Goal: Task Accomplishment & Management: Manage account settings

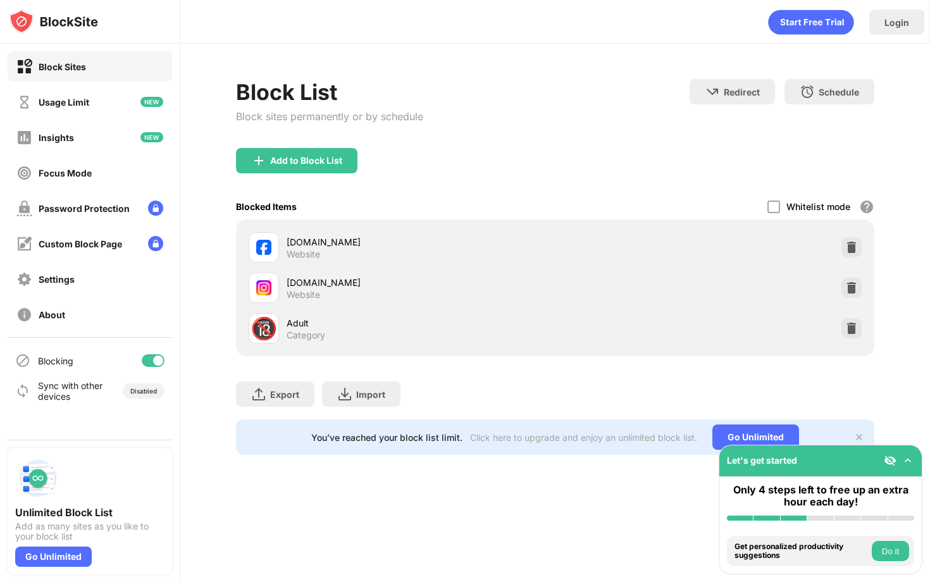
click at [850, 239] on div at bounding box center [851, 247] width 20 height 20
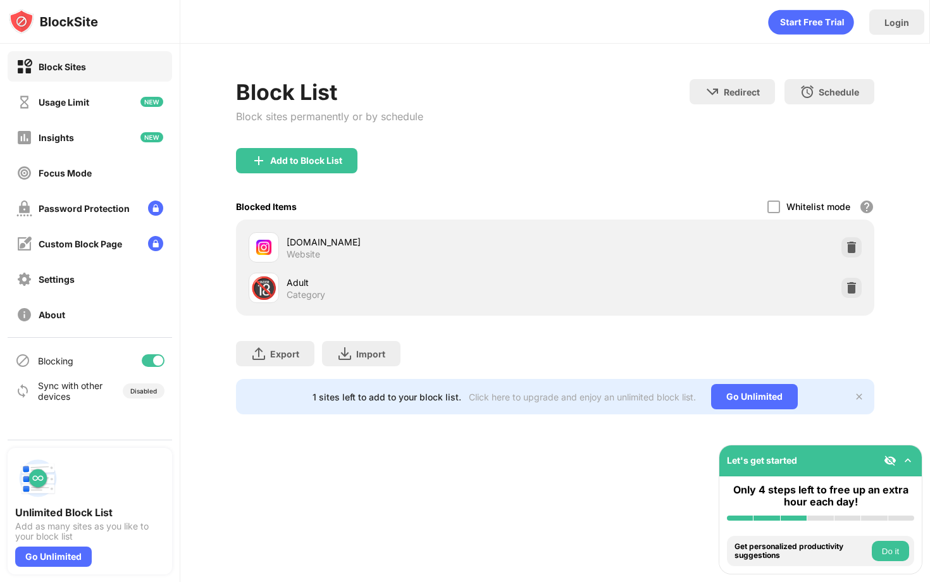
click at [851, 250] on img at bounding box center [851, 247] width 13 height 13
